Goal: Task Accomplishment & Management: Manage account settings

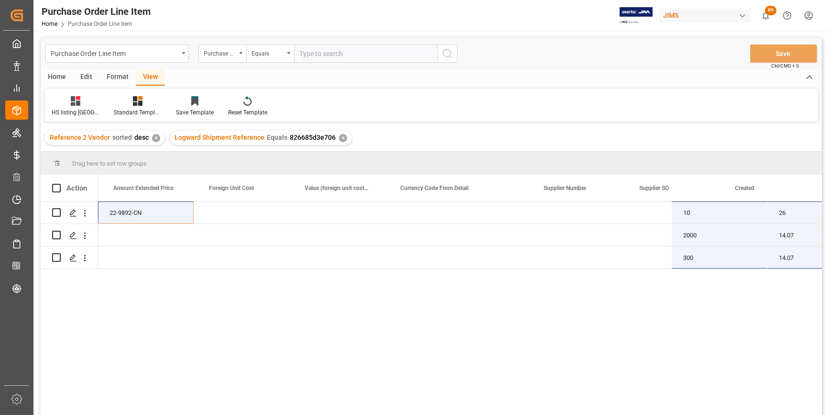
click at [604, 355] on div "10 26 260 22-9892-CN 0 0 USD 398865/AS2 SIJ0001154 12-06-2025 13:03:22 2000 14.…" at bounding box center [460, 310] width 724 height 219
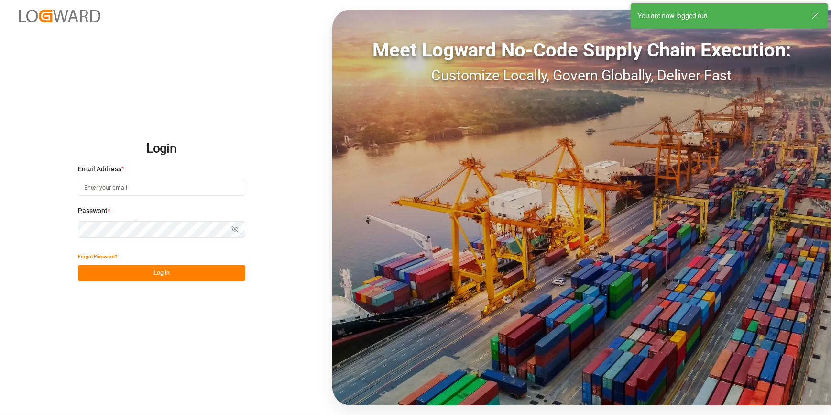
type input "catherine.heng@jamindustries.com"
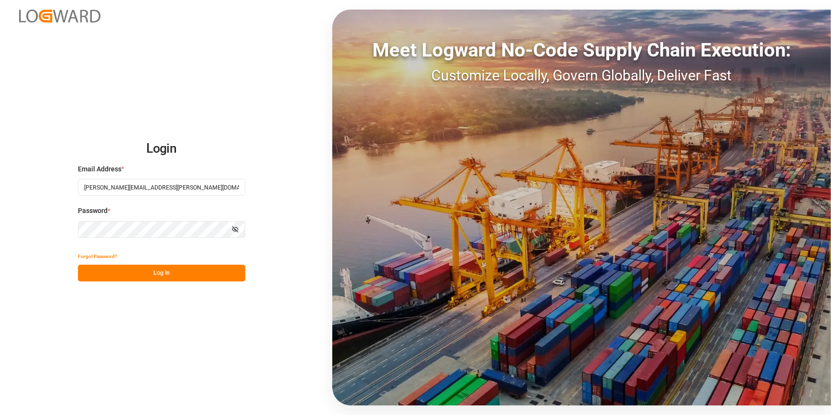
click at [191, 331] on div "Login Email Address * catherine.heng@jamindustries.com Password * Show password…" at bounding box center [415, 207] width 831 height 415
click at [140, 273] on button "Log In" at bounding box center [161, 272] width 167 height 17
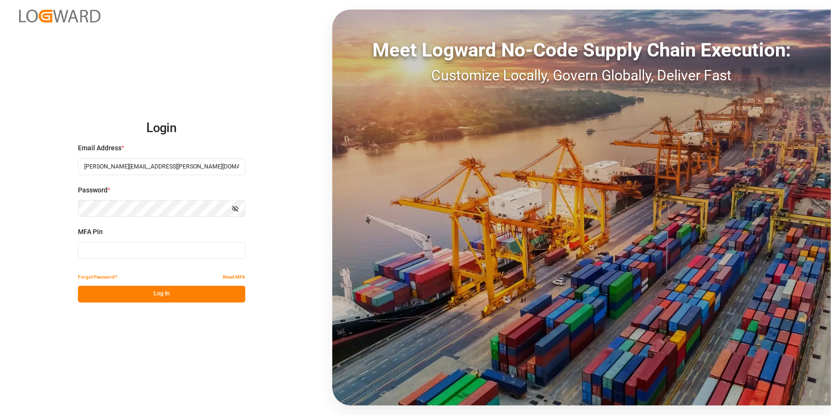
click at [154, 252] on input at bounding box center [161, 250] width 167 height 17
click at [119, 247] on input at bounding box center [161, 250] width 167 height 17
type input "636062"
click at [143, 284] on div "Forgot Password? Reset MFA" at bounding box center [161, 277] width 167 height 17
click at [152, 289] on button "Log In" at bounding box center [161, 293] width 167 height 17
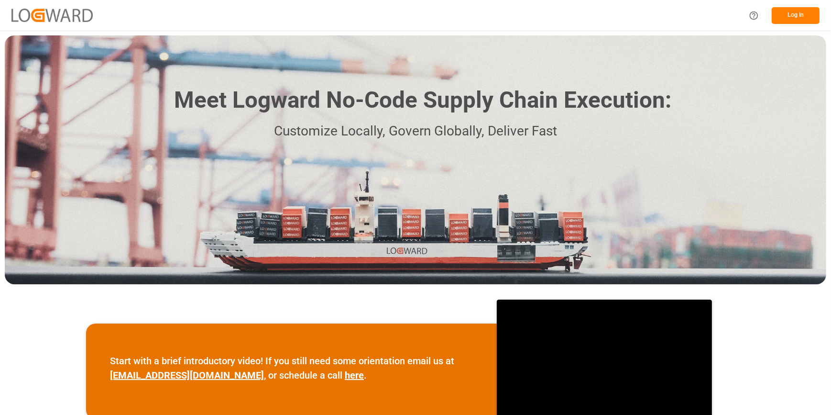
click at [793, 14] on button "Log In" at bounding box center [796, 15] width 48 height 17
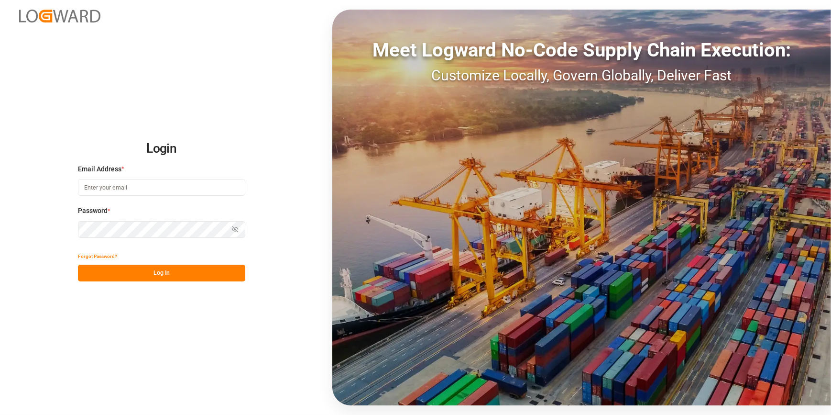
type input "[PERSON_NAME][EMAIL_ADDRESS][PERSON_NAME][DOMAIN_NAME]"
click at [155, 276] on button "Log In" at bounding box center [161, 272] width 167 height 17
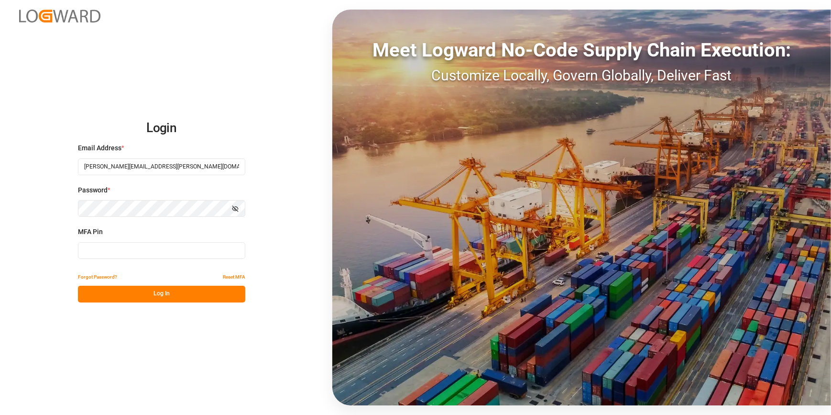
click at [92, 252] on input at bounding box center [161, 250] width 167 height 17
type input "018700"
click at [110, 288] on button "Log In" at bounding box center [161, 293] width 167 height 17
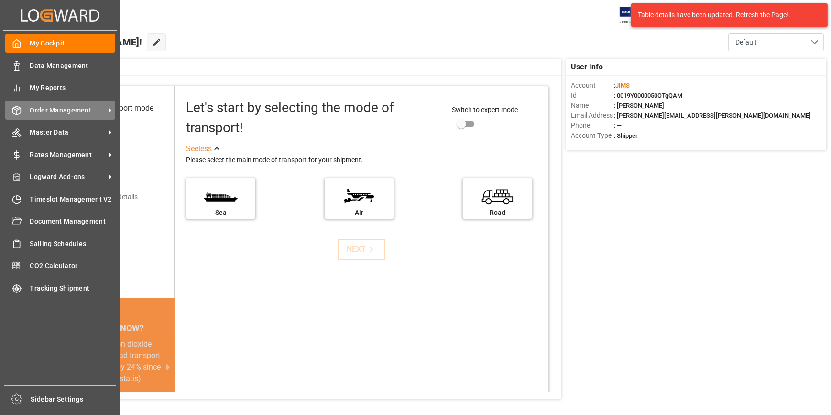
click at [44, 116] on div "Order Management Order Management" at bounding box center [60, 109] width 110 height 19
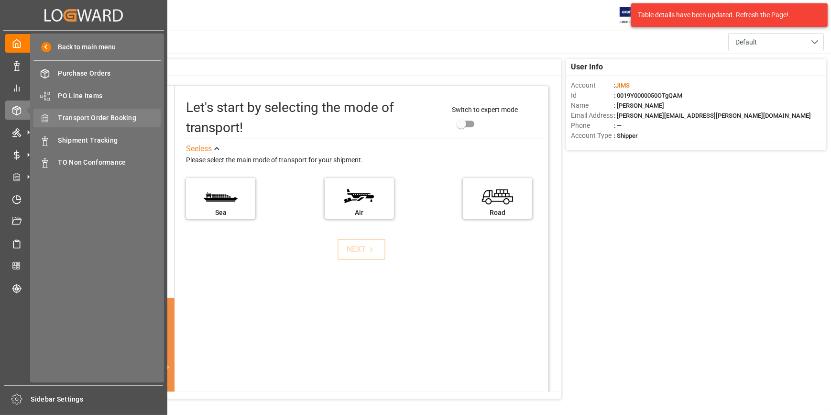
click at [105, 122] on span "Transport Order Booking" at bounding box center [109, 118] width 103 height 10
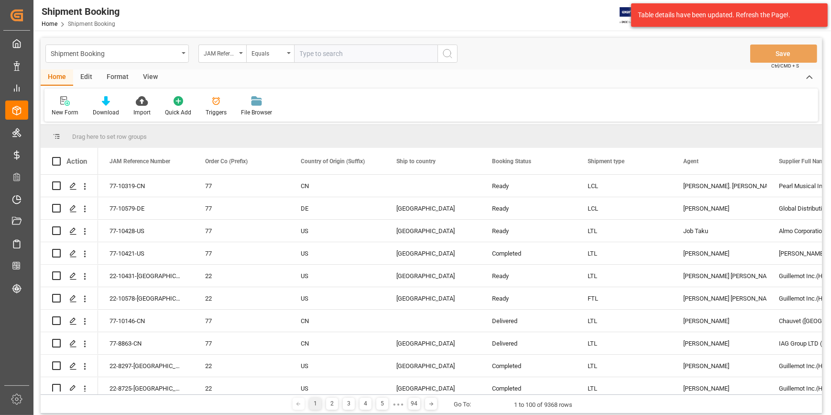
click at [311, 50] on input "text" at bounding box center [365, 53] width 143 height 18
drag, startPoint x: 343, startPoint y: 53, endPoint x: 289, endPoint y: 52, distance: 54.5
click at [289, 52] on div "JAM Reference Number Equals SMIH-1154" at bounding box center [327, 53] width 259 height 18
type input "22-9892-CN"
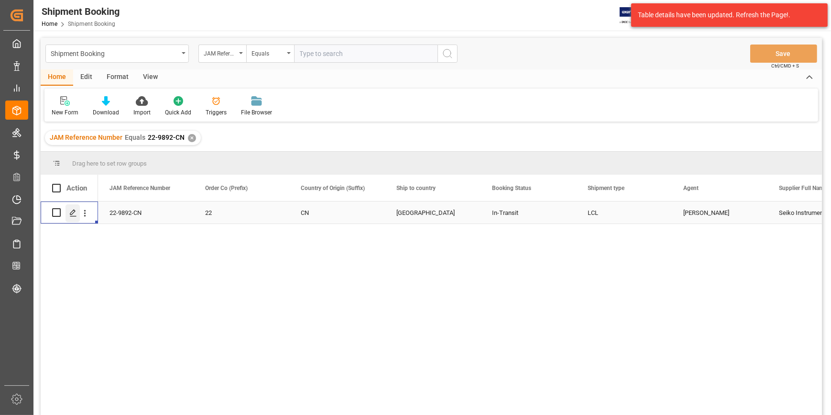
click at [72, 215] on icon "Press SPACE to select this row." at bounding box center [73, 213] width 8 height 8
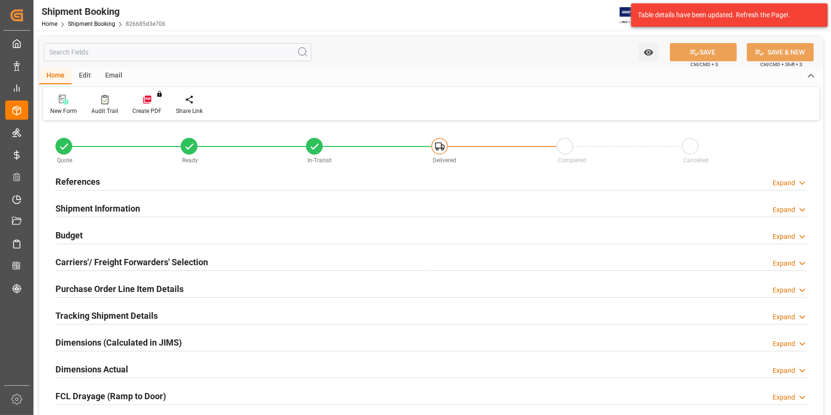
type input "0"
type input "[DATE]"
click at [82, 183] on h2 "References" at bounding box center [77, 181] width 44 height 13
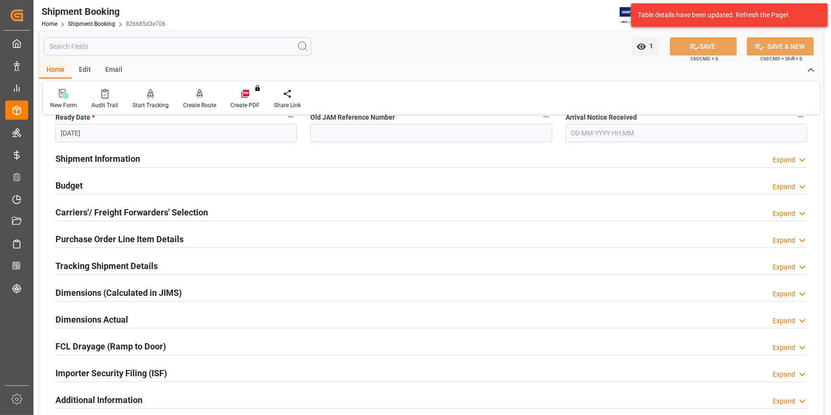
scroll to position [261, 0]
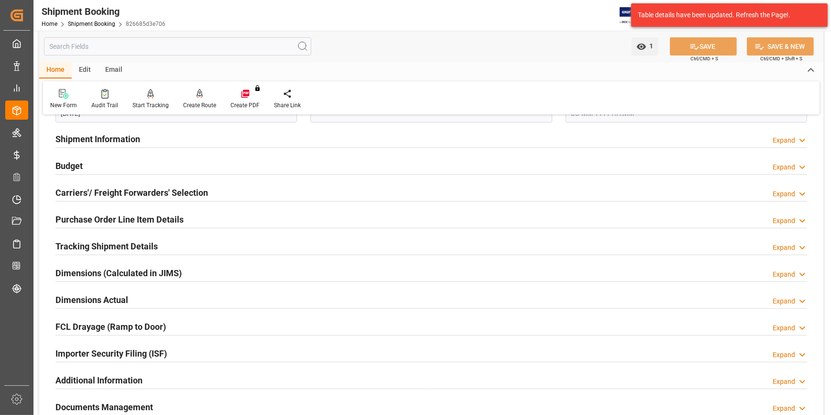
click at [70, 166] on h2 "Budget" at bounding box center [68, 165] width 27 height 13
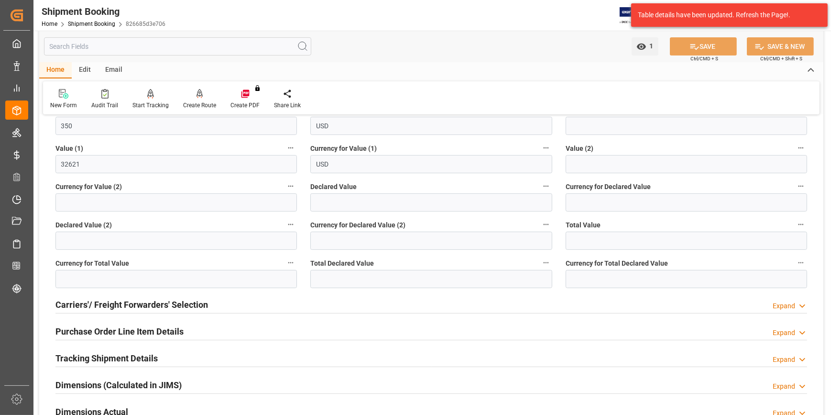
scroll to position [391, 0]
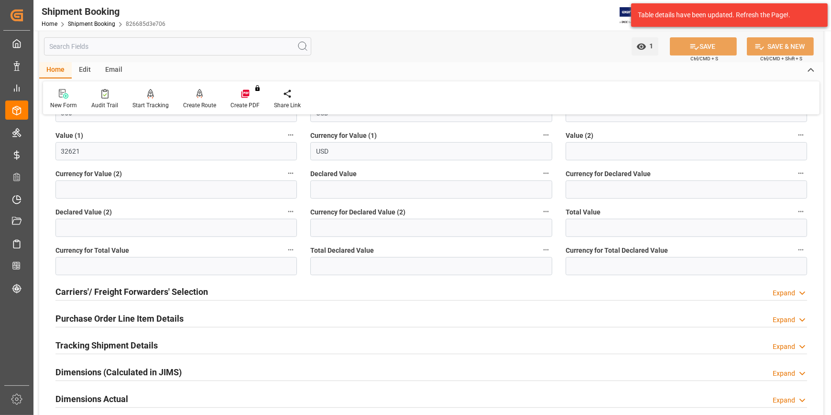
click at [141, 289] on h2 "Carriers'/ Freight Forwarders' Selection" at bounding box center [131, 291] width 153 height 13
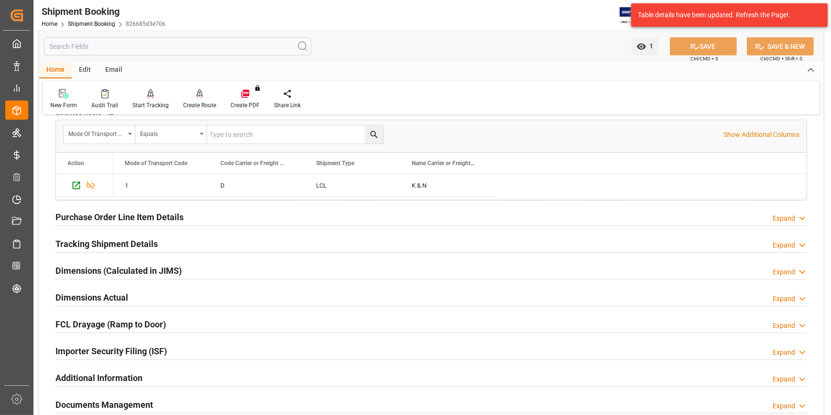
scroll to position [739, 0]
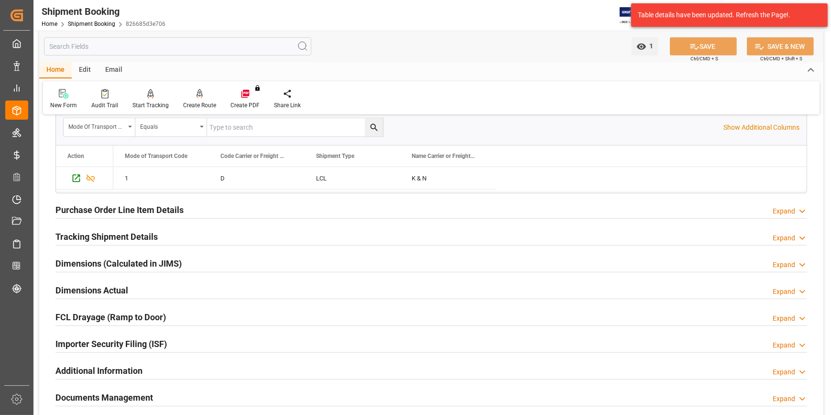
click at [86, 208] on h2 "Purchase Order Line Item Details" at bounding box center [119, 209] width 128 height 13
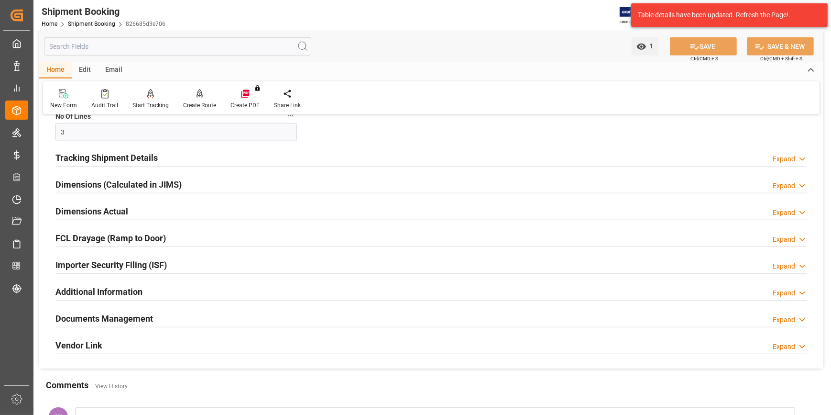
scroll to position [999, 0]
click at [101, 316] on h2 "Documents Management" at bounding box center [104, 318] width 98 height 13
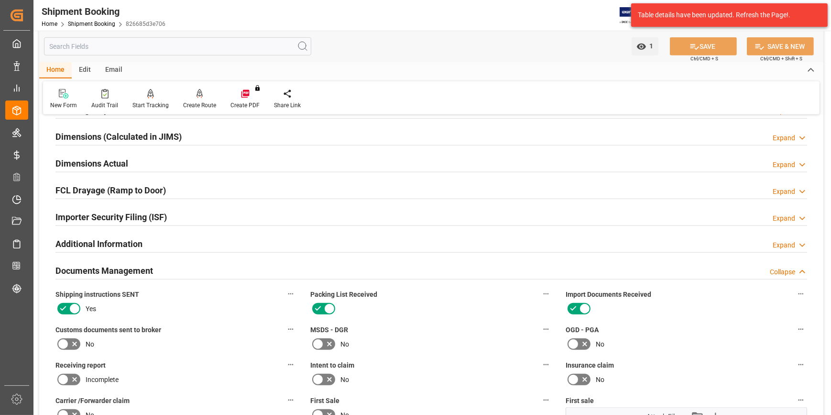
scroll to position [1086, 0]
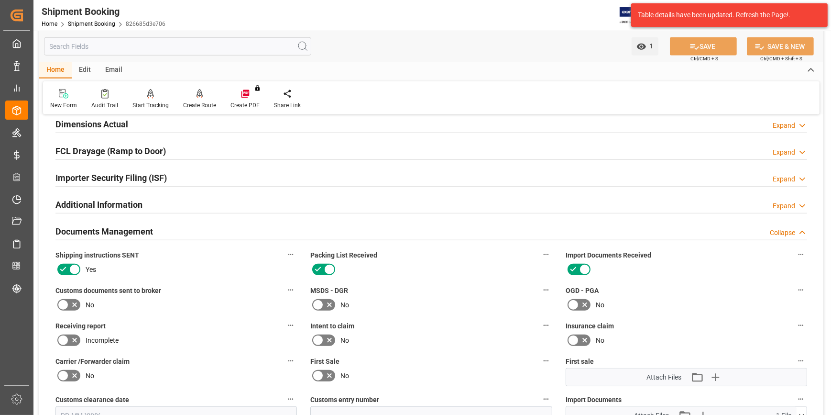
click at [576, 301] on icon at bounding box center [573, 304] width 11 height 11
click at [0, 0] on input "checkbox" at bounding box center [0, 0] width 0 height 0
click at [68, 302] on icon at bounding box center [62, 304] width 11 height 11
click at [0, 0] on input "checkbox" at bounding box center [0, 0] width 0 height 0
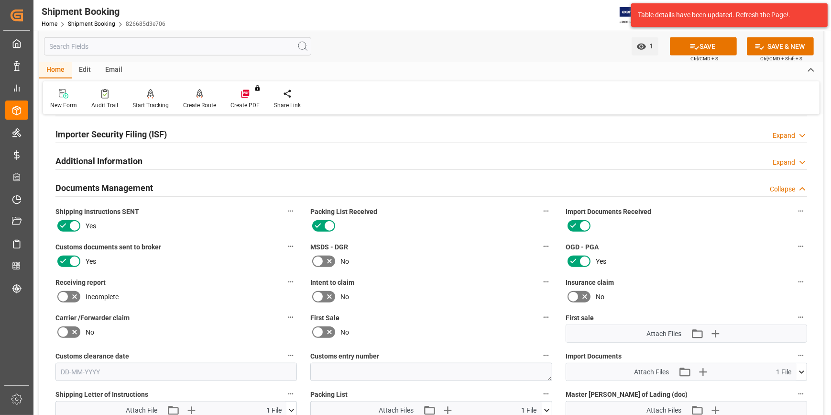
scroll to position [1173, 0]
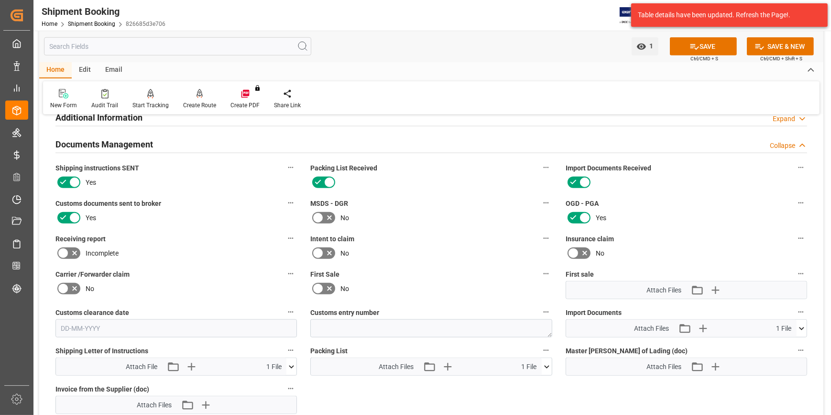
click at [545, 365] on icon at bounding box center [546, 366] width 5 height 3
click at [525, 381] on icon at bounding box center [521, 385] width 8 height 8
click at [460, 363] on icon "button" at bounding box center [460, 366] width 9 height 9
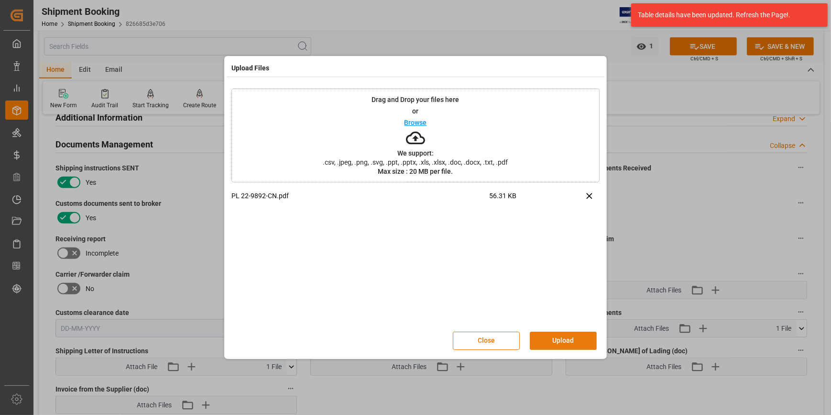
click at [572, 341] on button "Upload" at bounding box center [563, 340] width 67 height 18
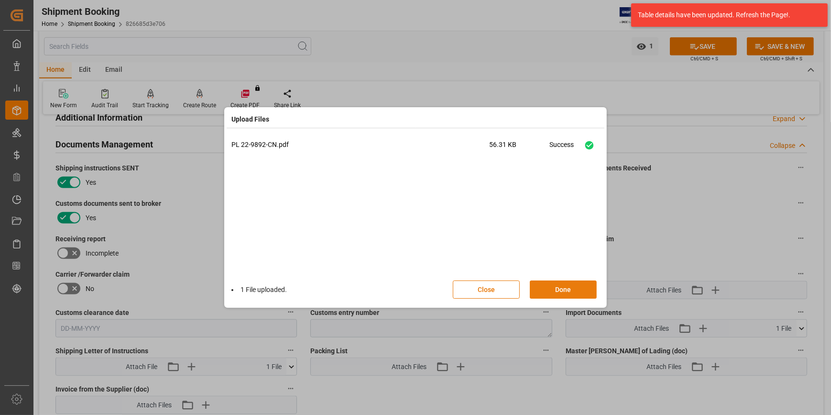
click at [566, 292] on button "Done" at bounding box center [563, 289] width 67 height 18
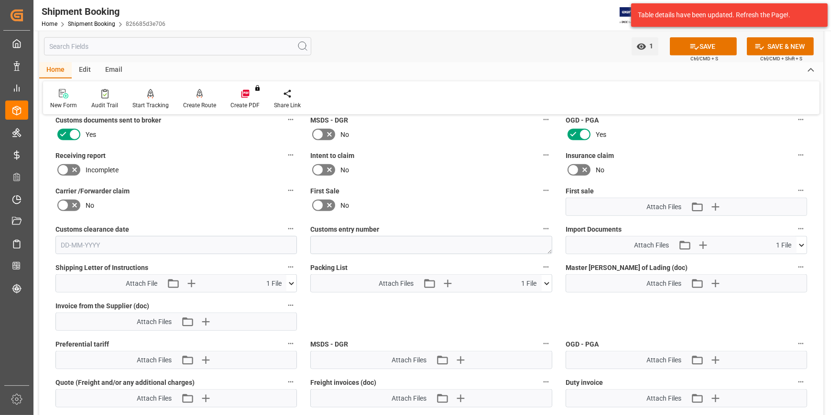
scroll to position [1260, 0]
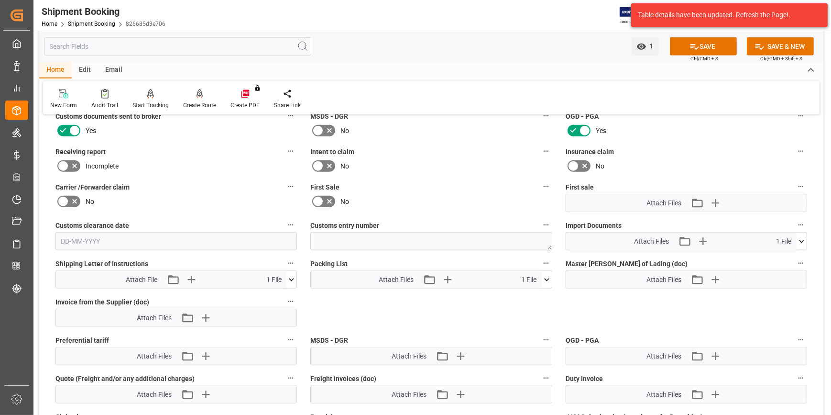
click at [800, 240] on icon at bounding box center [802, 241] width 10 height 10
click at [707, 239] on icon "button" at bounding box center [702, 241] width 9 height 9
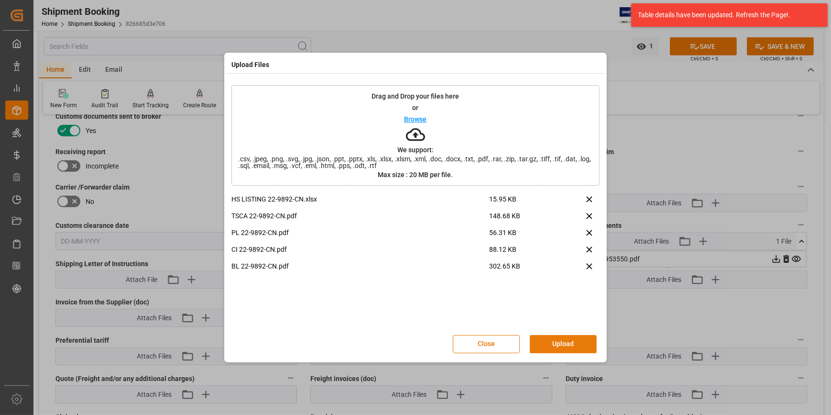
click at [548, 345] on button "Upload" at bounding box center [563, 344] width 67 height 18
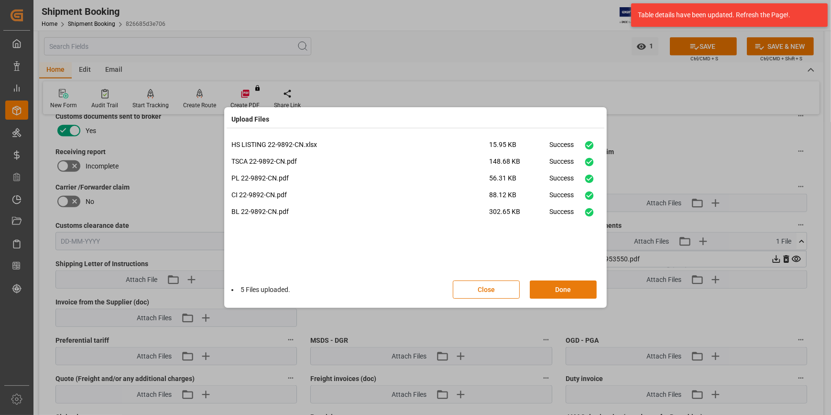
click at [562, 291] on button "Done" at bounding box center [563, 289] width 67 height 18
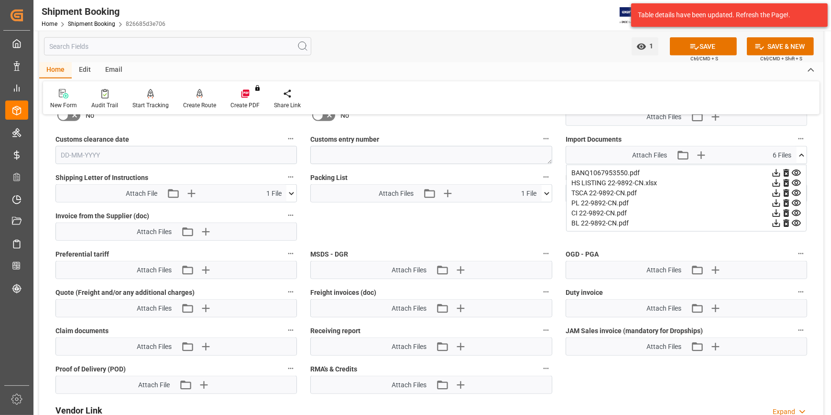
scroll to position [1347, 0]
click at [700, 155] on icon "button" at bounding box center [701, 154] width 9 height 9
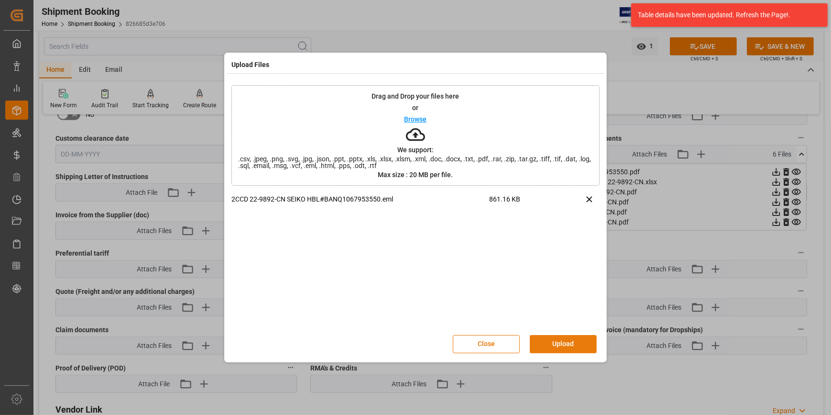
click at [565, 345] on button "Upload" at bounding box center [563, 344] width 67 height 18
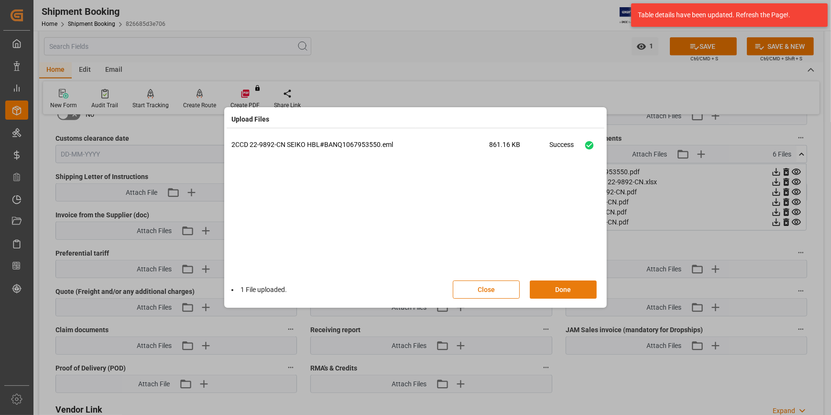
click at [551, 290] on button "Done" at bounding box center [563, 289] width 67 height 18
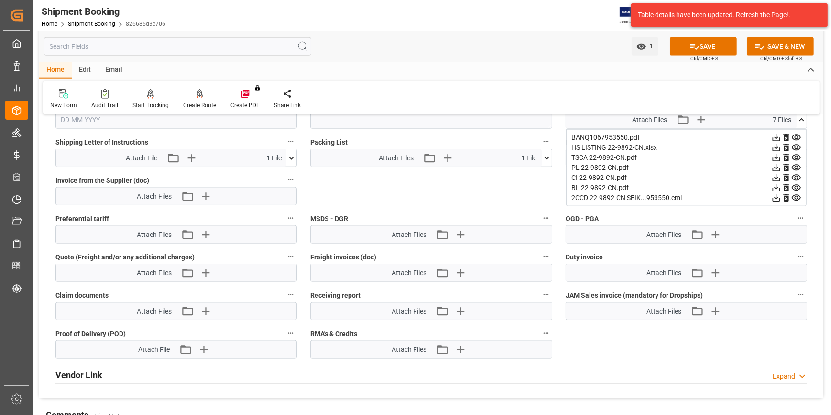
scroll to position [1380, 0]
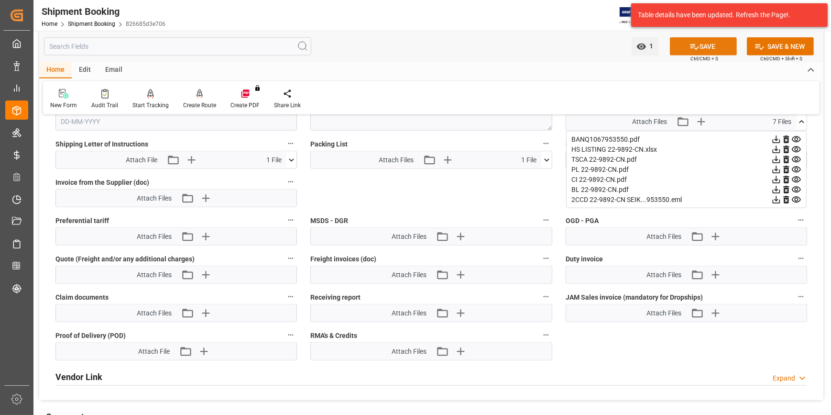
click at [710, 43] on button "SAVE" at bounding box center [703, 46] width 67 height 18
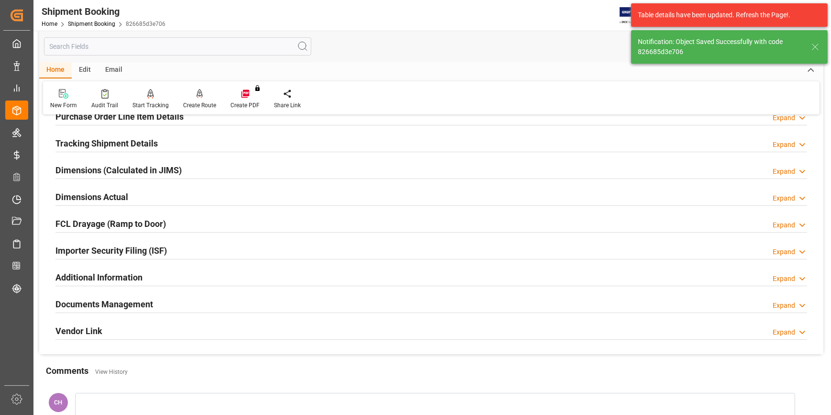
scroll to position [129, 0]
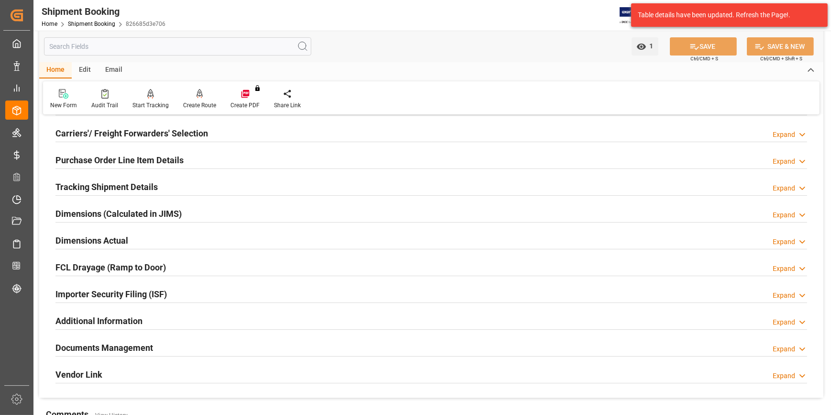
click at [94, 182] on h2 "Tracking Shipment Details" at bounding box center [106, 186] width 102 height 13
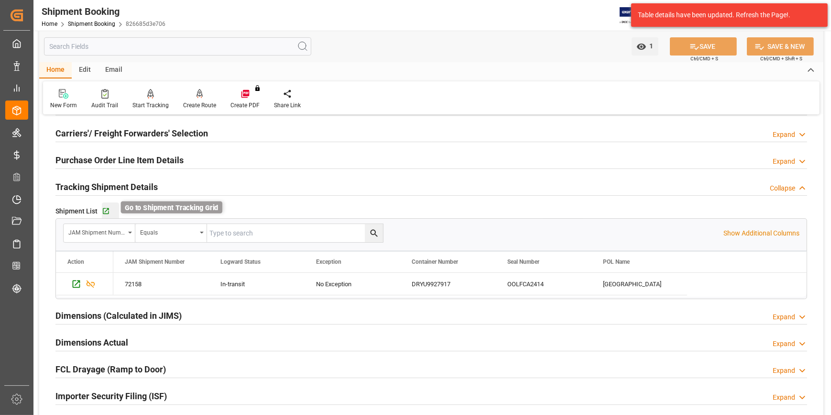
click at [105, 214] on icon "button" at bounding box center [106, 211] width 8 height 8
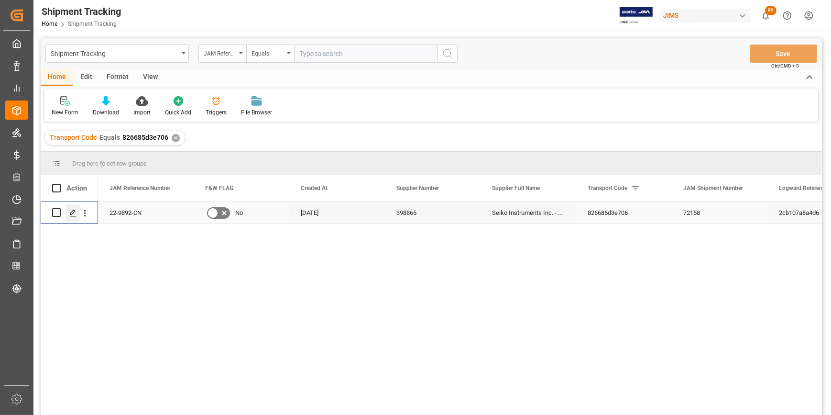
click at [69, 216] on icon "Press SPACE to select this row." at bounding box center [73, 213] width 8 height 8
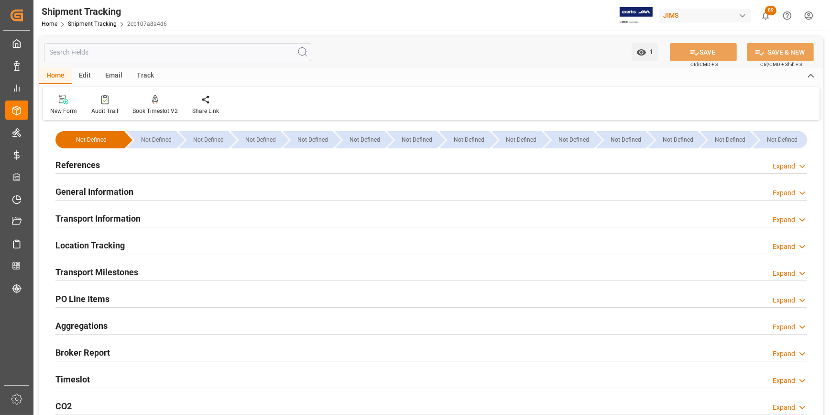
click at [87, 272] on h2 "Transport Milestones" at bounding box center [96, 271] width 83 height 13
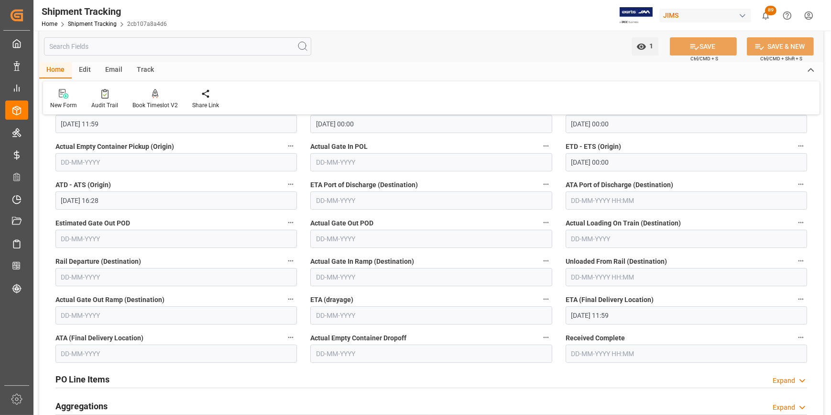
scroll to position [217, 0]
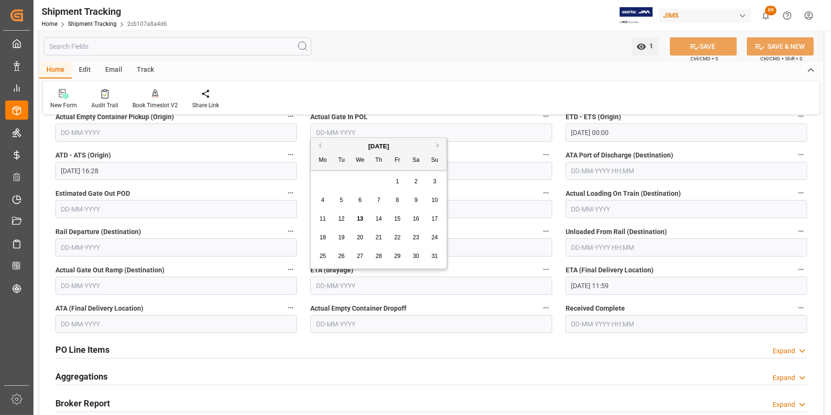
click at [335, 279] on input "text" at bounding box center [430, 285] width 241 height 18
click at [129, 283] on input "text" at bounding box center [175, 285] width 241 height 18
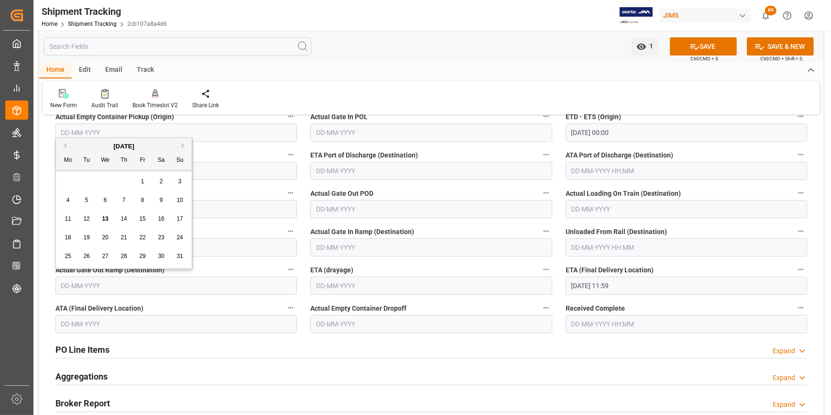
click at [258, 228] on label "Rail Departure (Destination)" at bounding box center [175, 231] width 241 height 13
click at [284, 228] on button "Rail Departure (Destination)" at bounding box center [290, 231] width 12 height 12
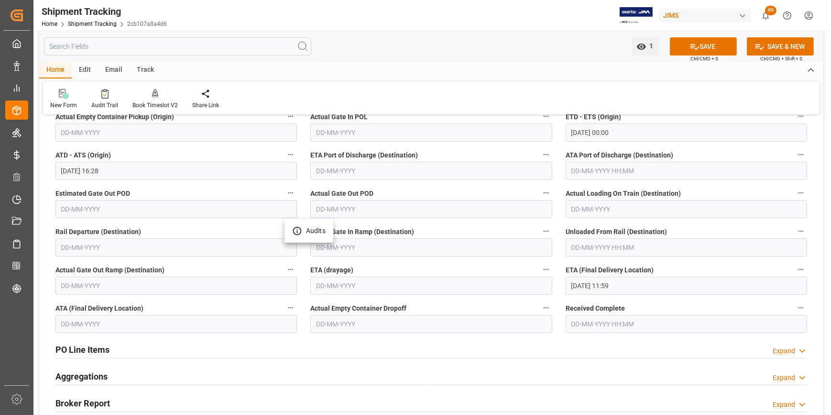
click at [470, 194] on div at bounding box center [415, 207] width 831 height 415
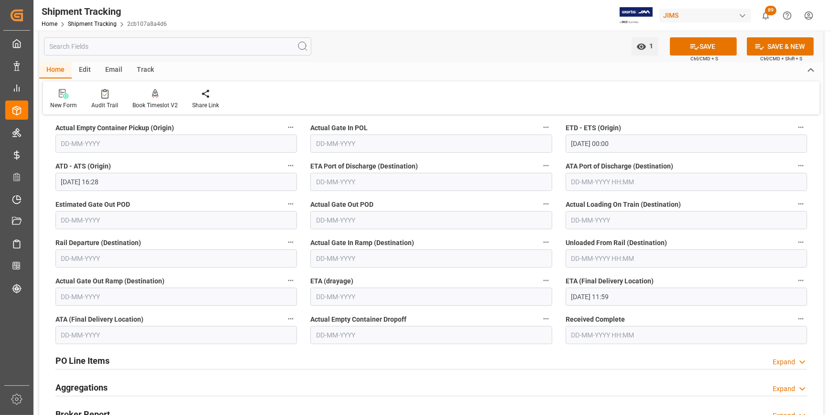
scroll to position [261, 0]
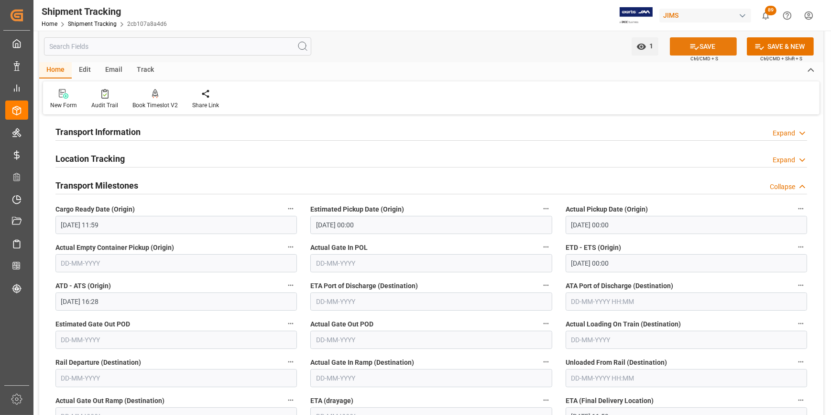
click at [685, 45] on button "SAVE" at bounding box center [703, 46] width 67 height 18
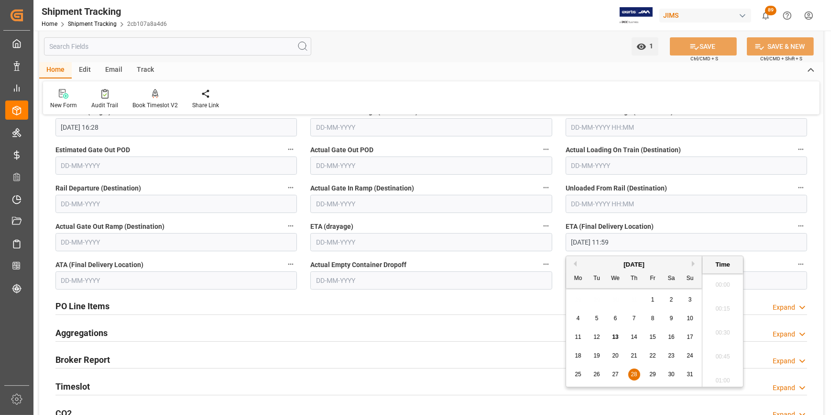
click at [571, 245] on input "28-08-2025 11:59" at bounding box center [686, 242] width 241 height 18
click at [653, 374] on span "29" at bounding box center [652, 374] width 6 height 7
type input "29-08-2025 11:59"
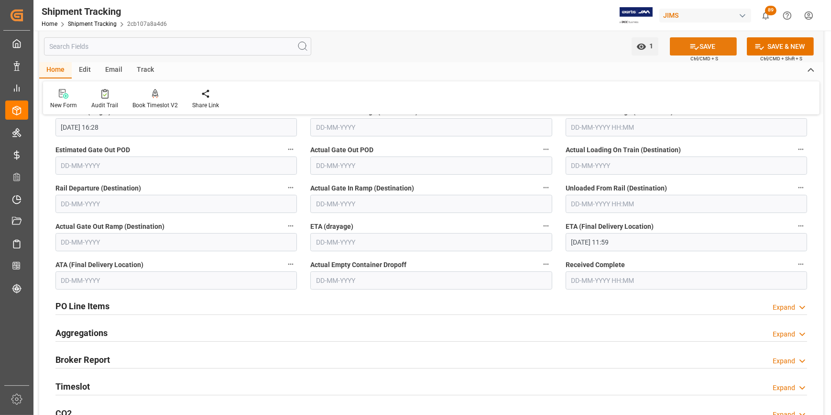
click at [690, 48] on icon at bounding box center [694, 47] width 9 height 6
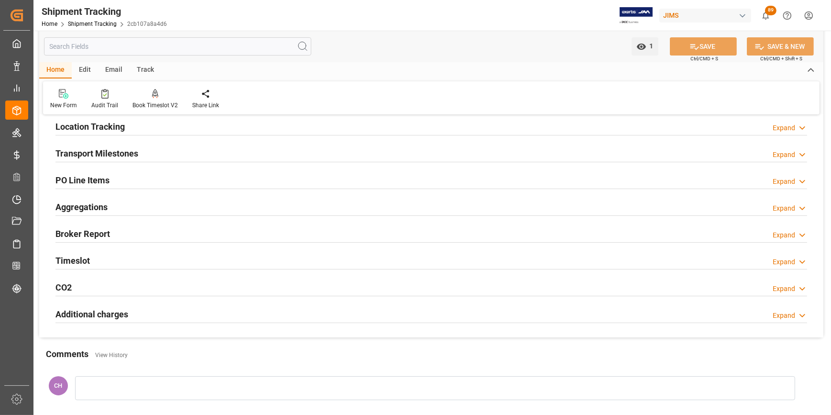
scroll to position [87, 0]
